Goal: Find specific page/section: Find specific page/section

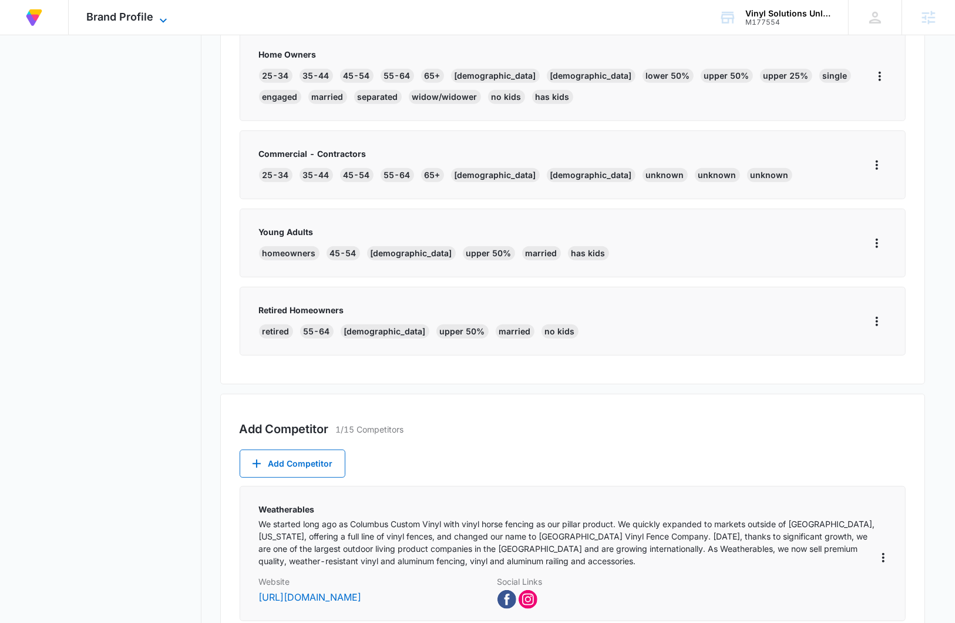
click at [114, 14] on span "Brand Profile" at bounding box center [119, 17] width 67 height 12
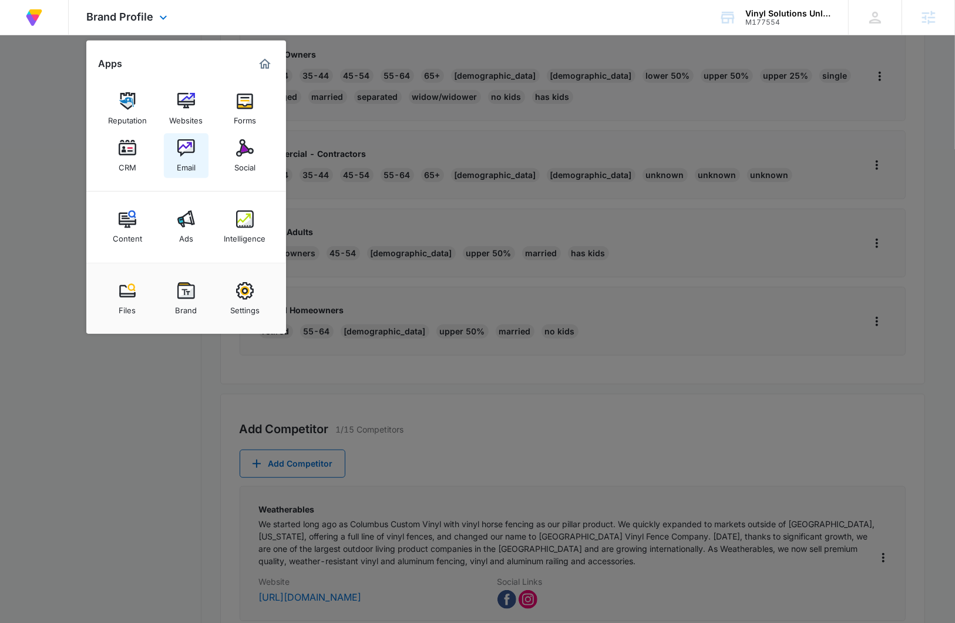
click at [196, 153] on link "Email" at bounding box center [186, 155] width 45 height 45
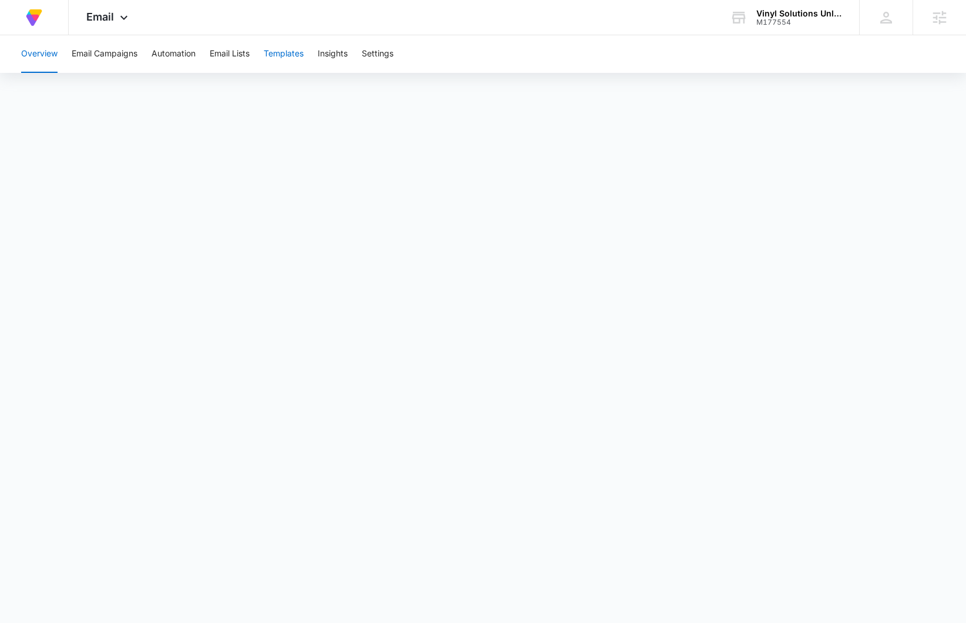
click at [293, 61] on button "Templates" at bounding box center [284, 54] width 40 height 38
click at [186, 58] on button "Automation" at bounding box center [174, 54] width 44 height 38
click at [112, 20] on span "Email" at bounding box center [100, 17] width 28 height 12
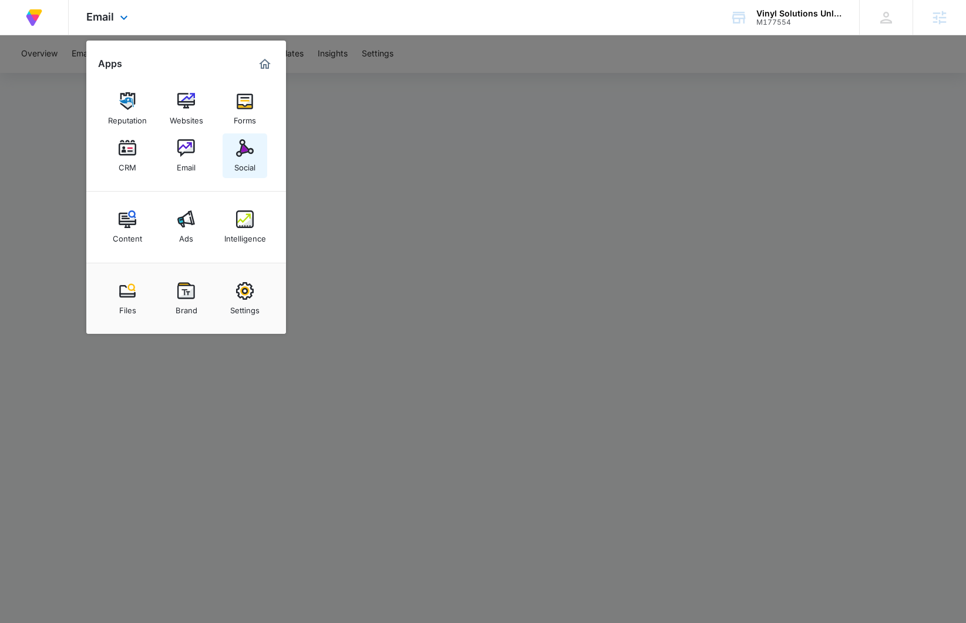
click at [263, 156] on link "Social" at bounding box center [245, 155] width 45 height 45
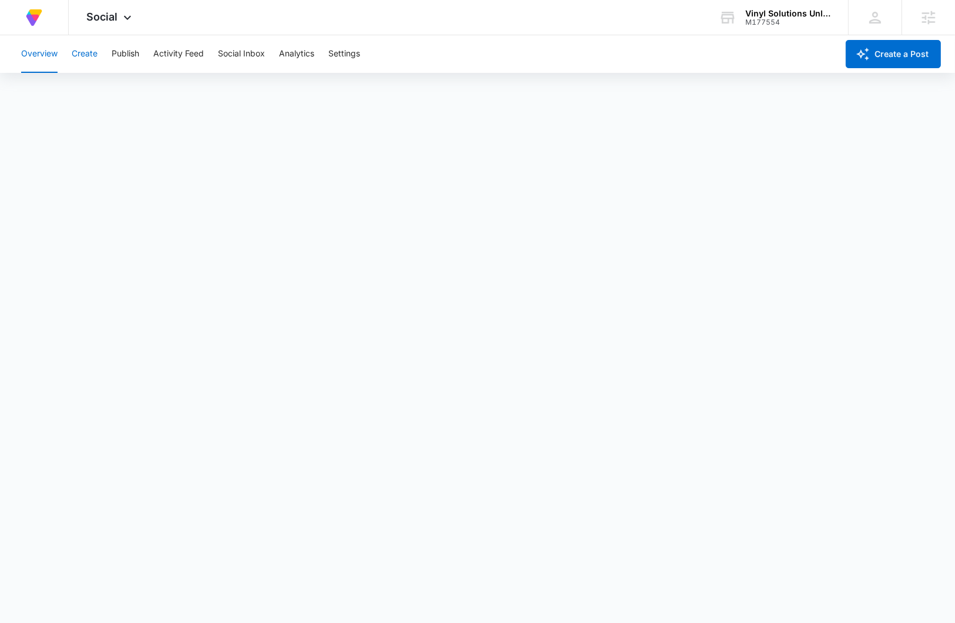
click at [80, 47] on button "Create" at bounding box center [85, 54] width 26 height 38
click at [117, 88] on button "Approvals" at bounding box center [114, 89] width 39 height 33
